Goal: Use online tool/utility: Use online tool/utility

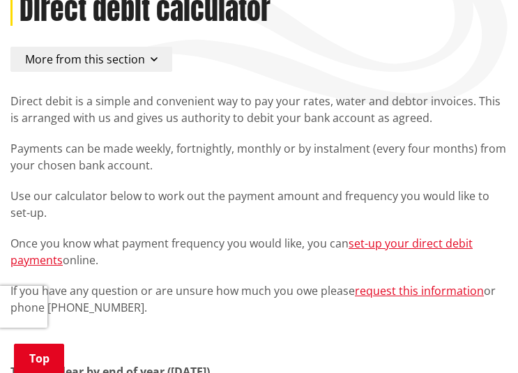
scroll to position [418, 0]
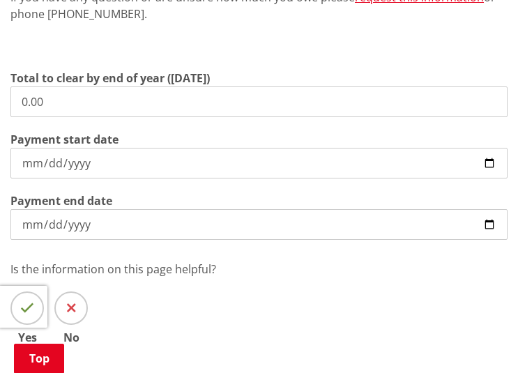
drag, startPoint x: 82, startPoint y: 103, endPoint x: -45, endPoint y: 101, distance: 127.5
type input "926.88"
click at [208, 165] on input "[DATE]" at bounding box center [258, 163] width 497 height 31
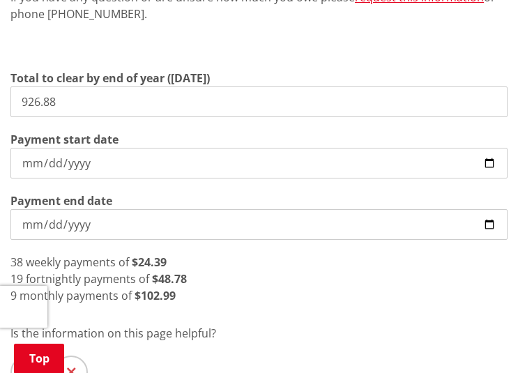
click at [486, 163] on input "[DATE]" at bounding box center [258, 163] width 497 height 31
type input "[DATE]"
click at [271, 165] on p "Is the information on this page helpful?" at bounding box center [258, 333] width 497 height 17
drag, startPoint x: 82, startPoint y: 100, endPoint x: -72, endPoint y: 98, distance: 154.0
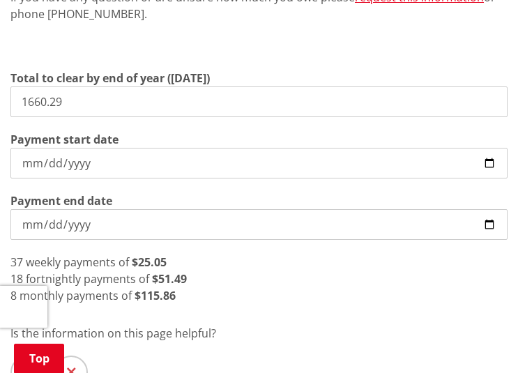
type input "1,660.29"
